Goal: Transaction & Acquisition: Purchase product/service

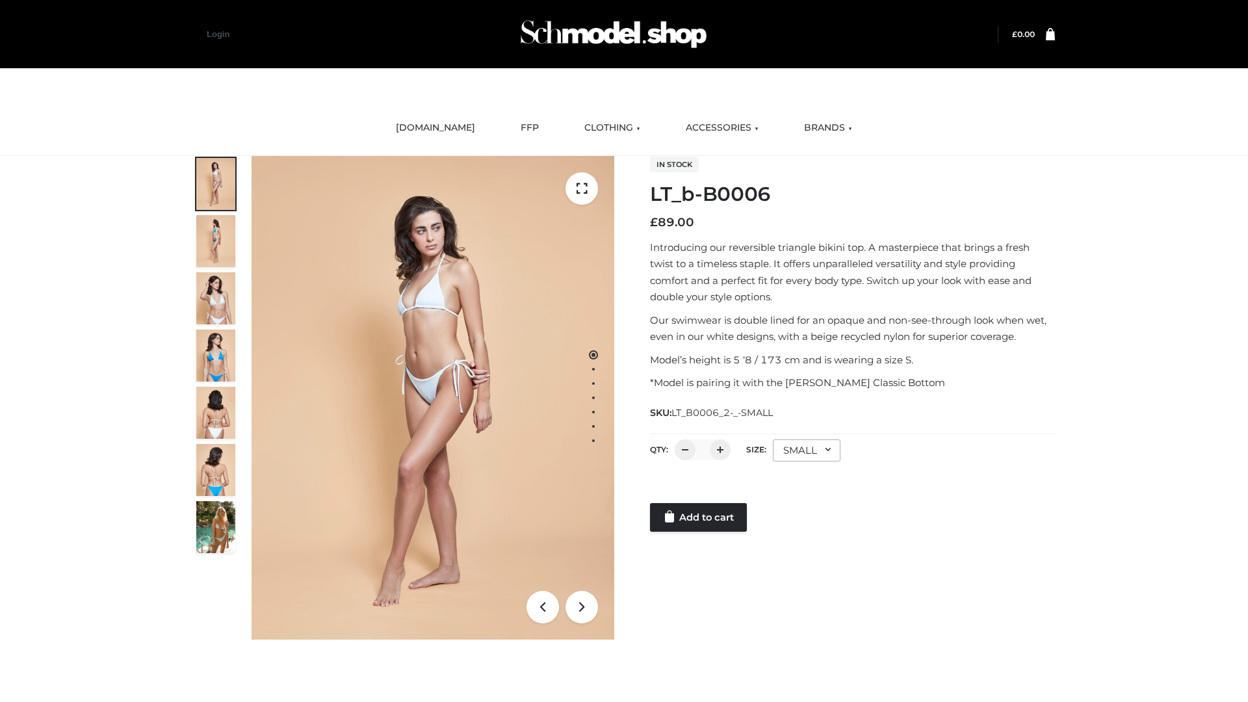
click at [699, 517] on link "Add to cart" at bounding box center [698, 517] width 97 height 29
